Goal: Navigation & Orientation: Find specific page/section

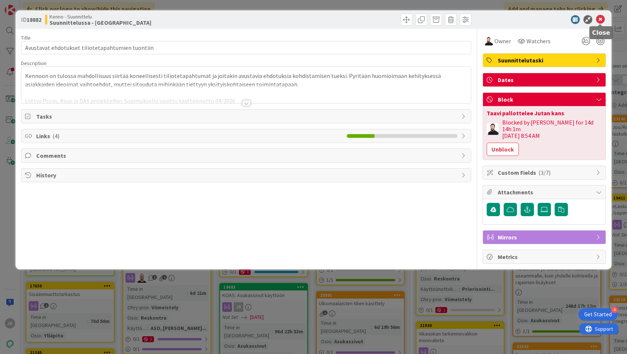
click at [601, 18] on icon at bounding box center [600, 19] width 9 height 9
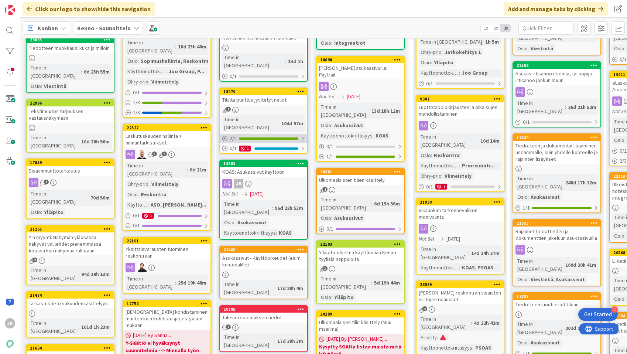
scroll to position [124, 0]
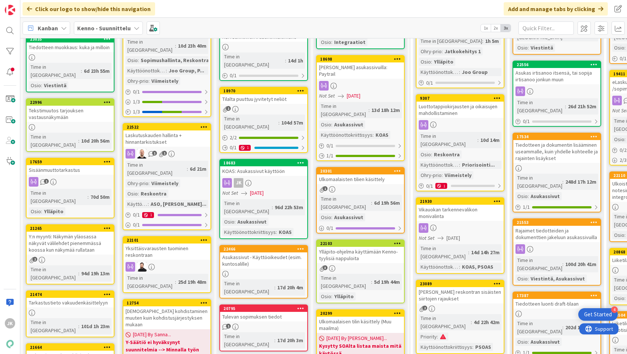
click at [284, 166] on div "KOAS: Asukassivut käyttöön" at bounding box center [263, 171] width 87 height 10
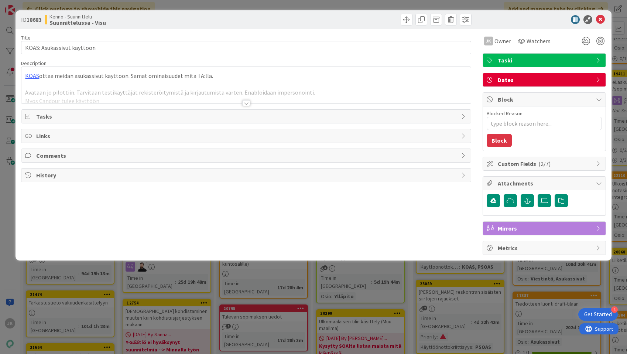
type textarea "x"
click at [246, 103] on div at bounding box center [246, 103] width 8 height 6
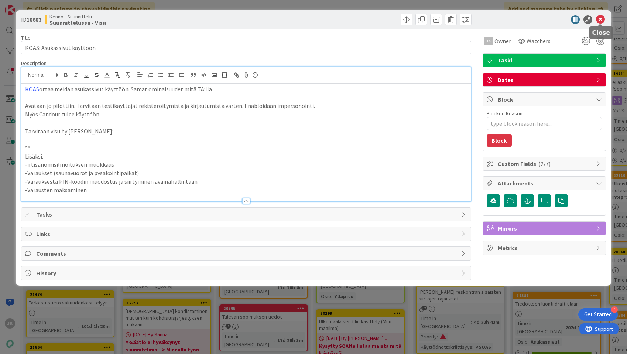
click at [602, 19] on icon at bounding box center [600, 19] width 9 height 9
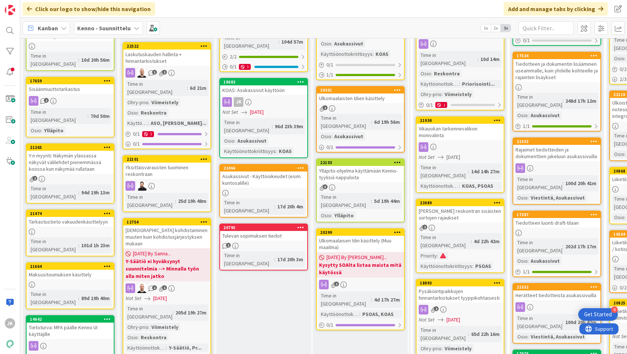
scroll to position [230, 0]
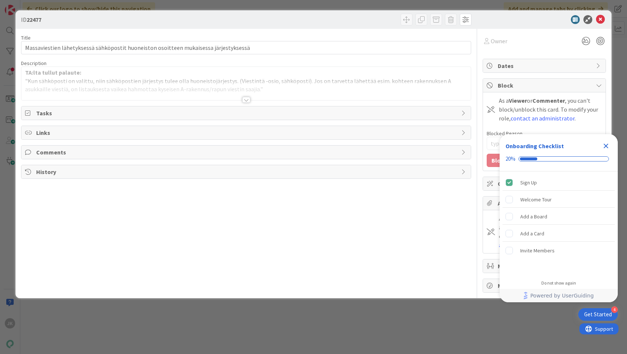
type input "22878"
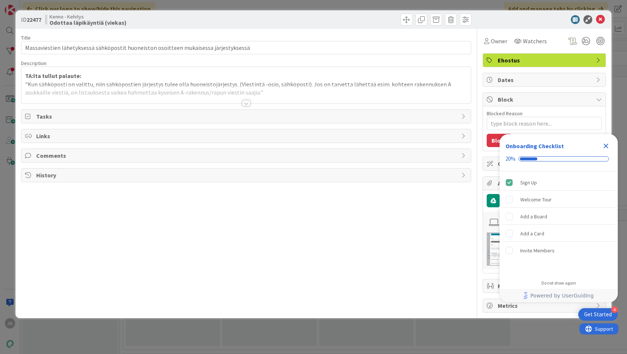
type textarea "x"
click at [248, 103] on div at bounding box center [246, 103] width 8 height 6
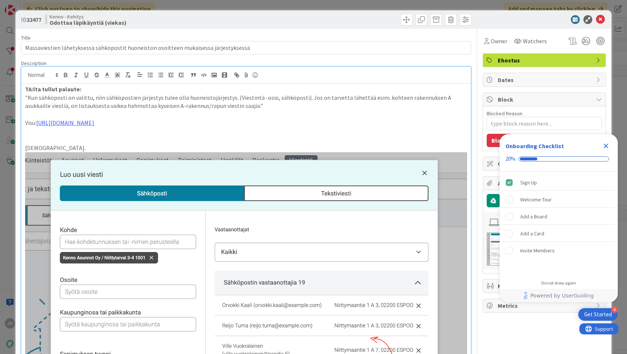
click at [211, 127] on p "Visu: https://www.figma.com/design/F8K4NeEJpXdhuNz0ckoPp4/Viestint%C3%A4?node-i…" at bounding box center [246, 123] width 442 height 8
click at [196, 135] on link "https://www.figma.com/design/F8K4NeEJpXdhuNz0ckoPp4/Viestint%C3%A4?node-id=2448…" at bounding box center [171, 137] width 51 height 10
click at [601, 19] on icon at bounding box center [600, 19] width 9 height 9
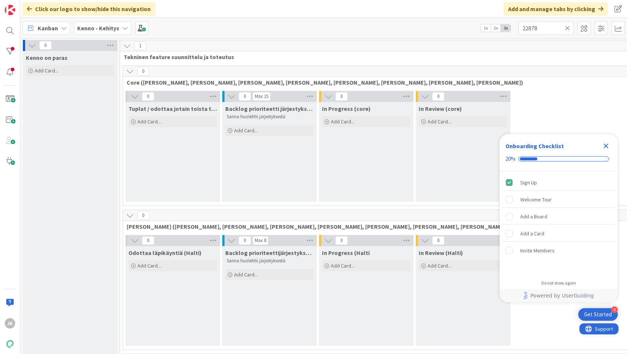
click at [605, 144] on icon "Close Checklist" at bounding box center [605, 145] width 9 height 9
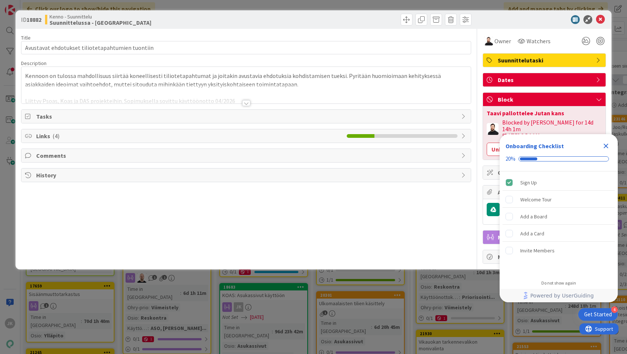
click at [605, 145] on icon "Close Checklist" at bounding box center [606, 146] width 5 height 5
